Goal: Information Seeking & Learning: Learn about a topic

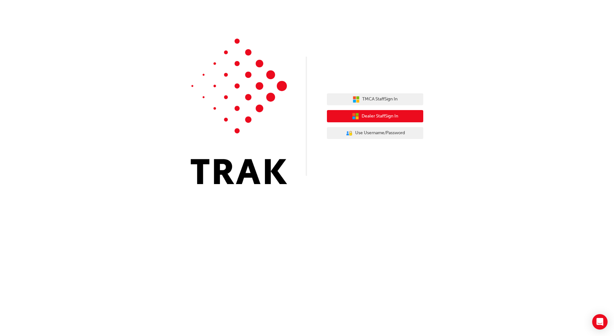
click at [362, 115] on span "Dealer Staff Sign In" at bounding box center [380, 115] width 37 height 7
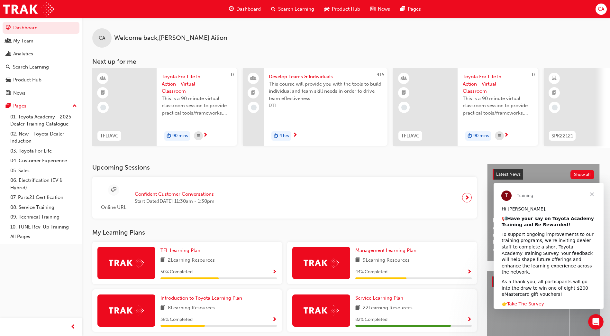
click at [592, 193] on span "Close" at bounding box center [591, 194] width 23 height 23
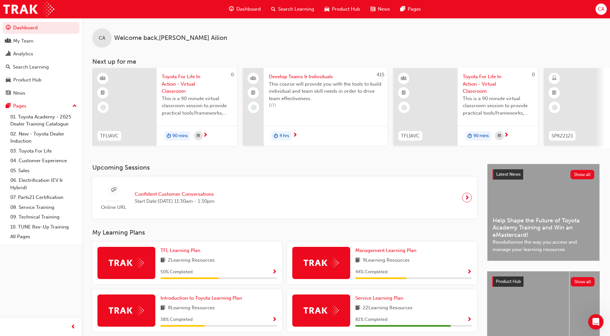
click at [314, 315] on img at bounding box center [320, 310] width 35 height 10
click at [364, 300] on span "Service Learning Plan" at bounding box center [379, 298] width 48 height 6
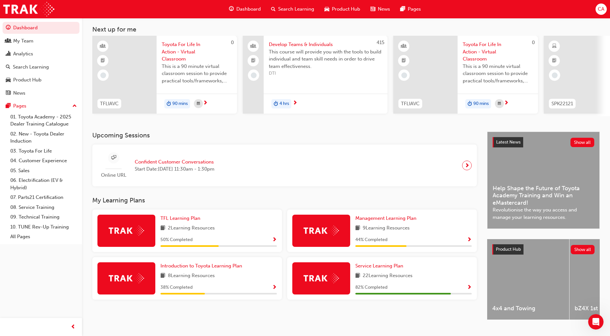
scroll to position [49, 0]
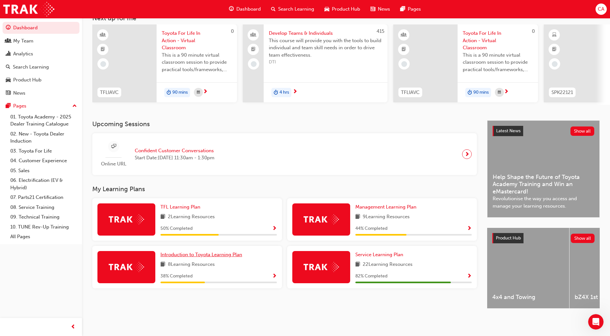
click at [199, 254] on span "Introduction to Toyota Learning Plan" at bounding box center [201, 254] width 82 height 6
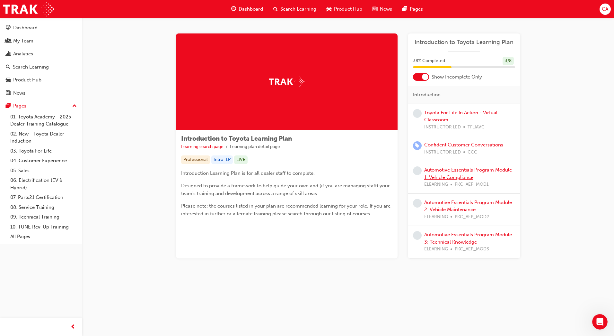
click at [442, 169] on link "Automotive Essentials Program Module 1: Vehicle Compliance" at bounding box center [469, 173] width 88 height 13
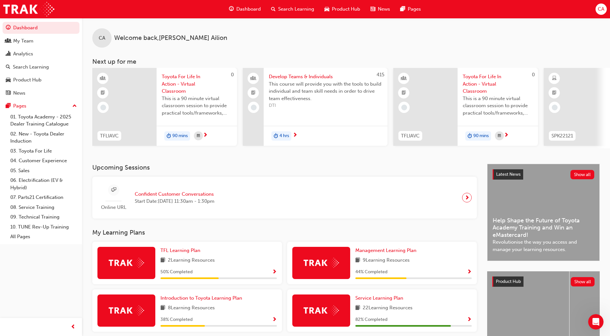
click at [363, 196] on div "Online URL Confident Customer Conversations Start Date: [DATE] 11:30am - 1:30pm" at bounding box center [284, 198] width 374 height 32
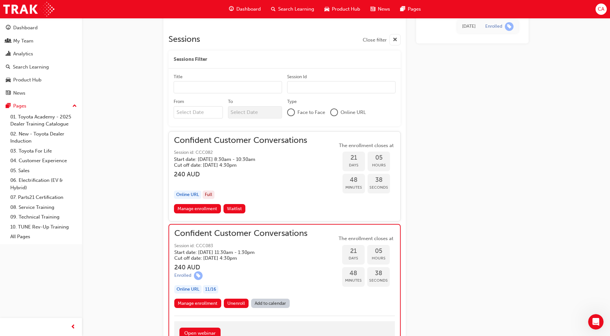
scroll to position [325, 0]
